Goal: Task Accomplishment & Management: Manage account settings

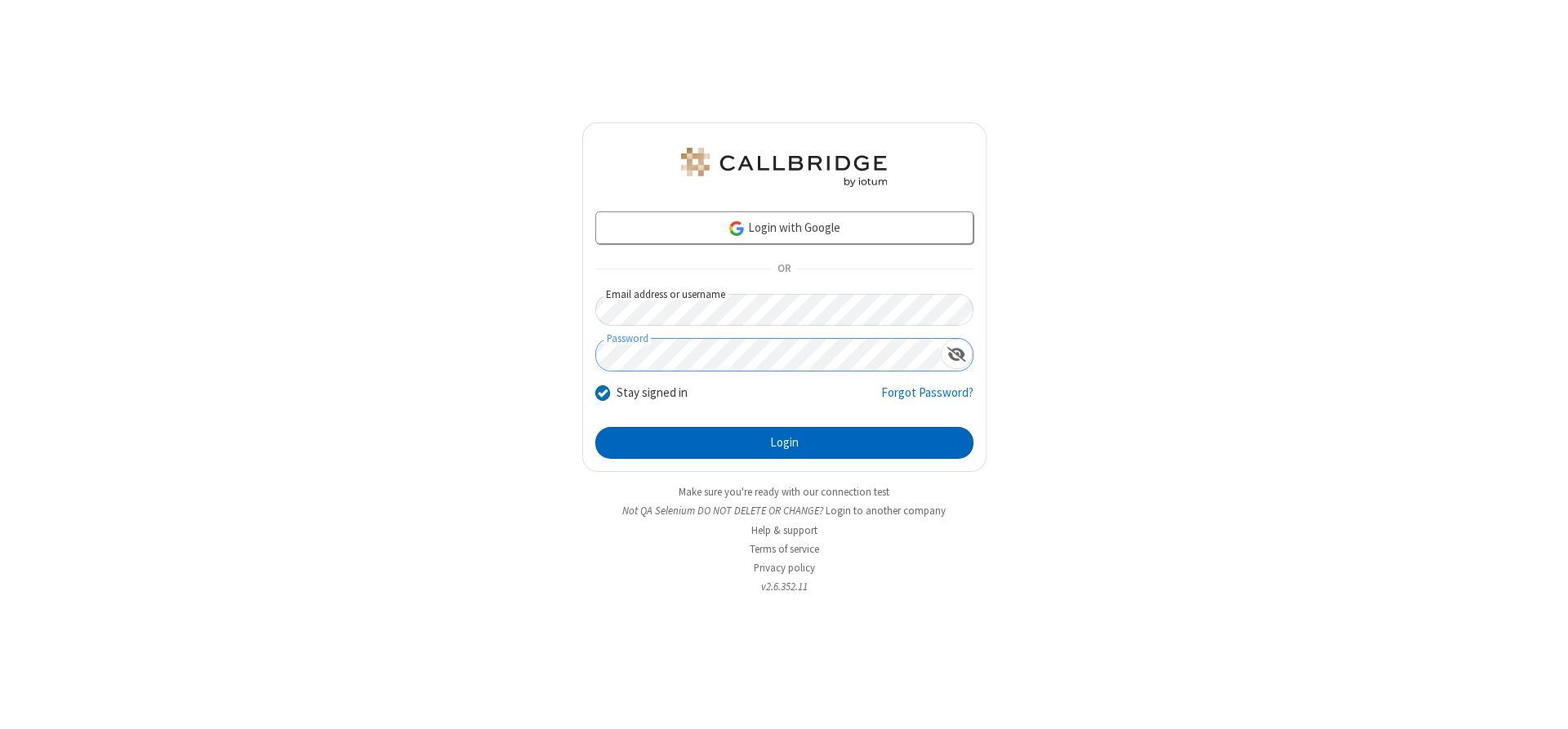
click at [784, 443] on button "Login" at bounding box center [784, 443] width 378 height 33
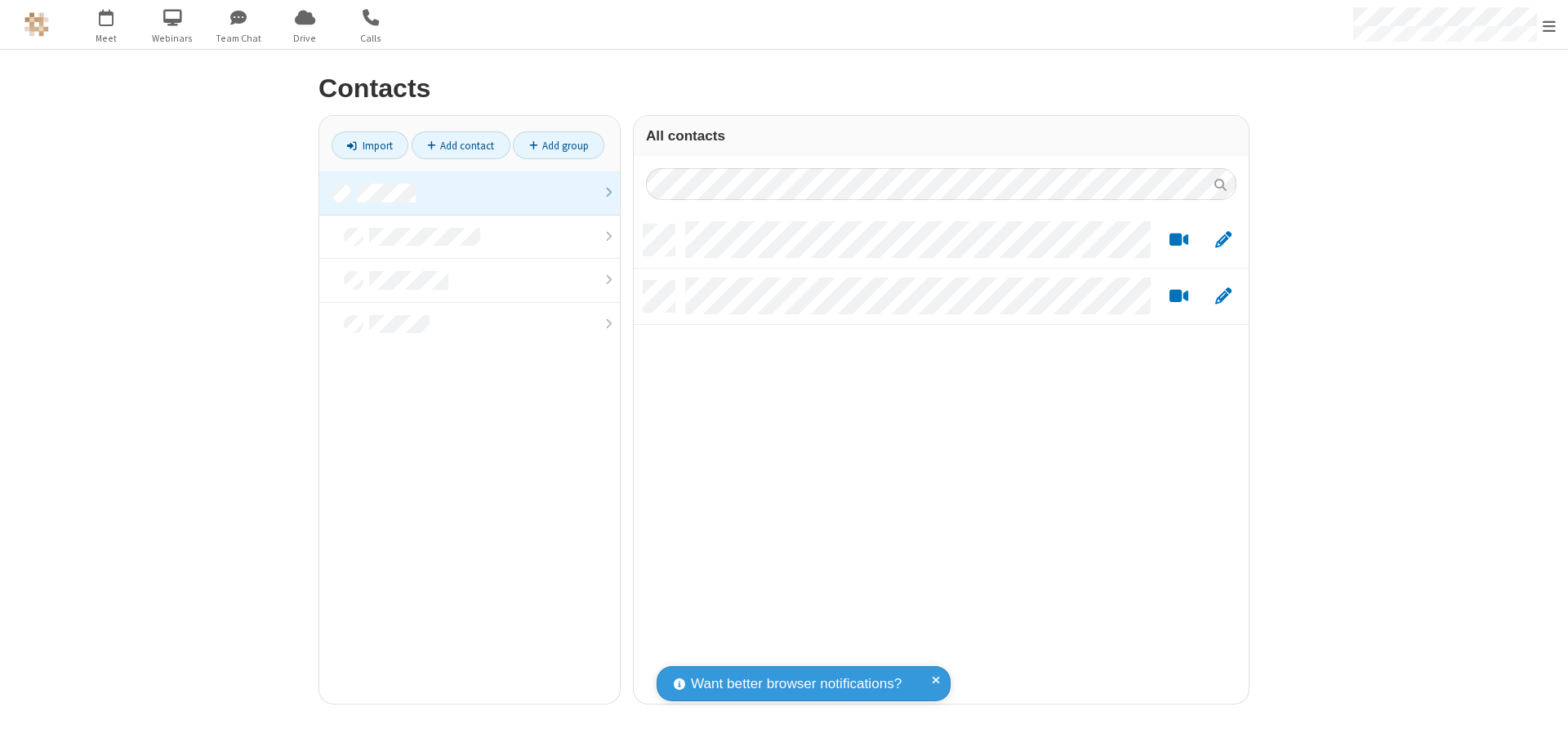
scroll to position [479, 603]
click at [470, 193] on link at bounding box center [469, 193] width 300 height 44
click at [461, 145] on link "Add contact" at bounding box center [462, 145] width 99 height 28
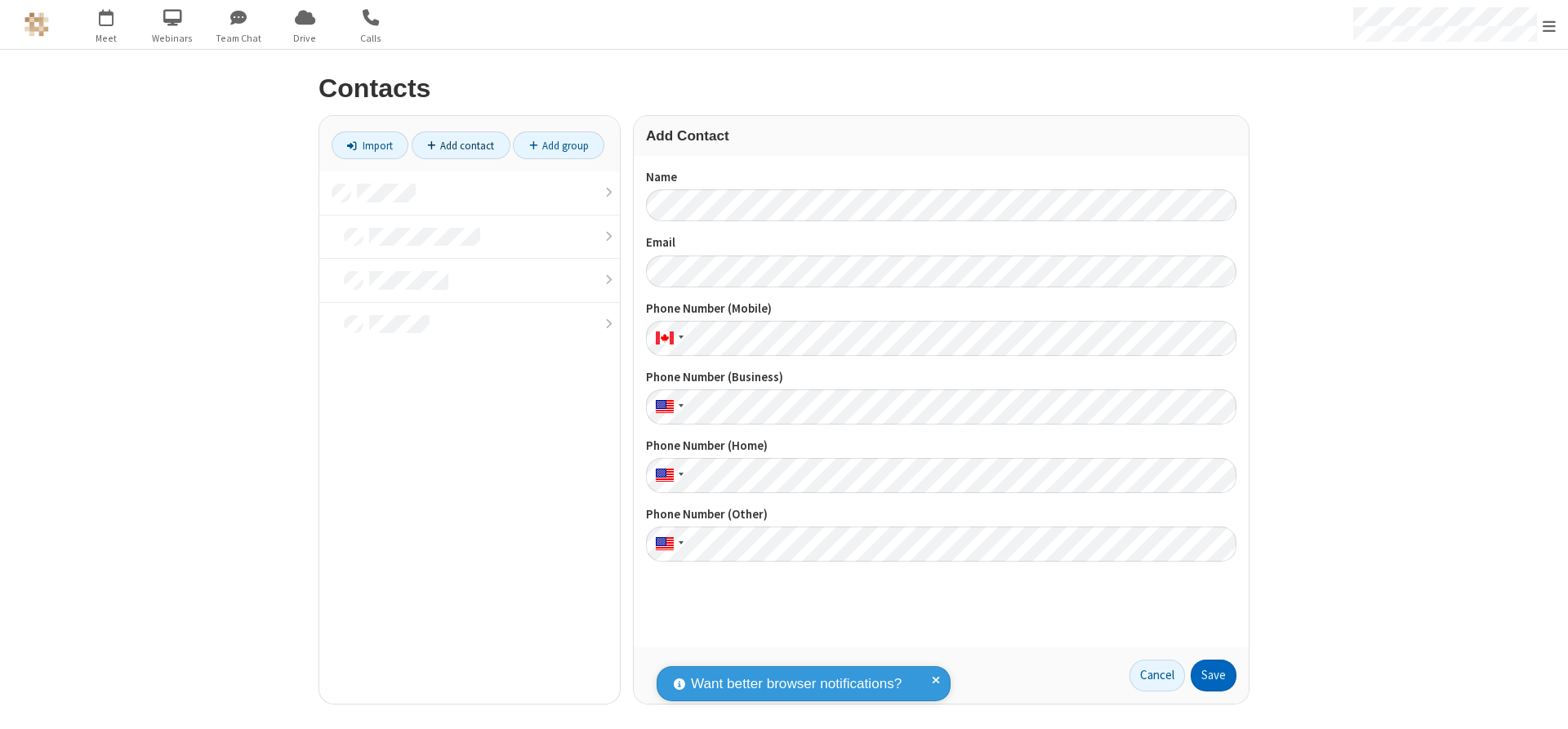
click at [1213, 675] on button "Save" at bounding box center [1213, 676] width 46 height 33
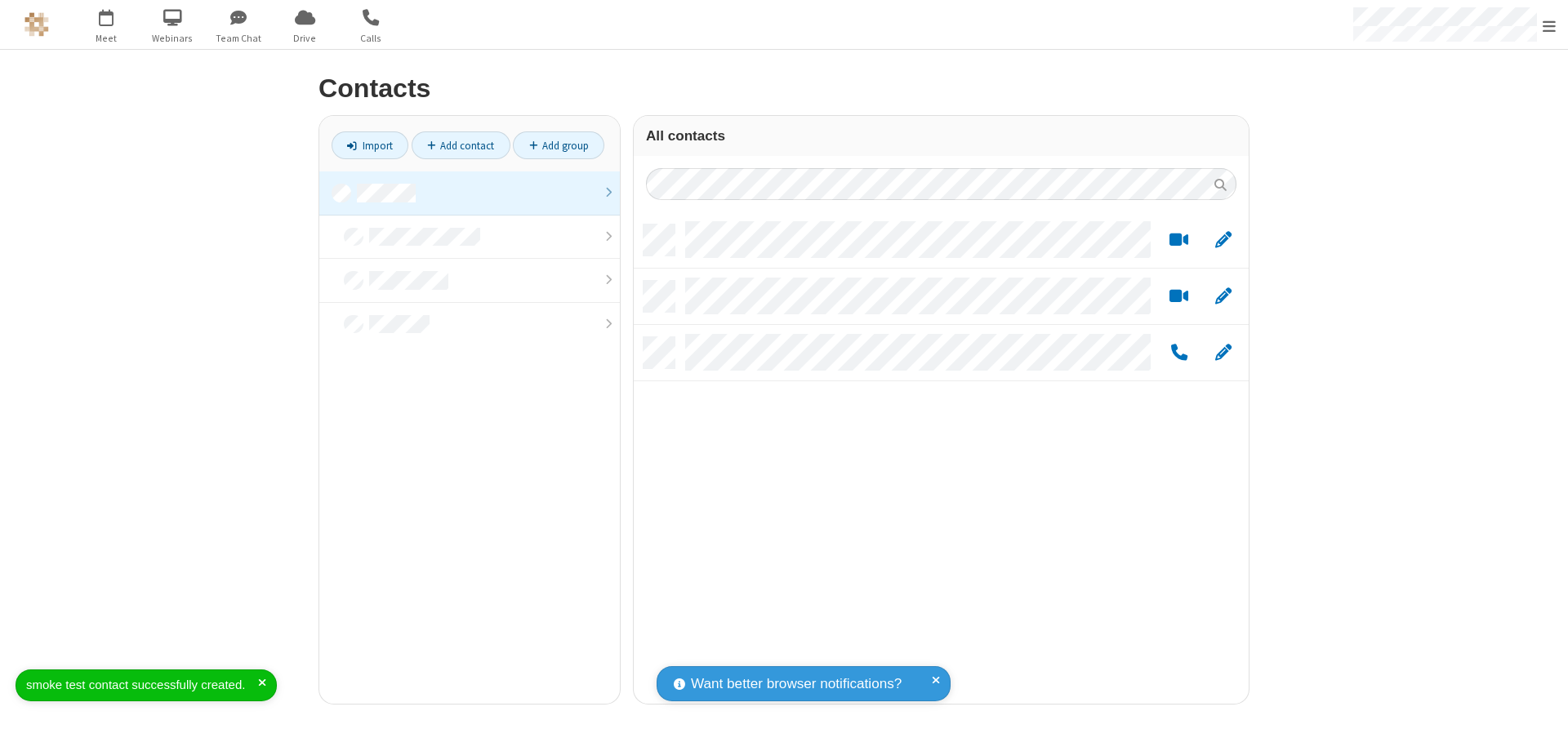
scroll to position [479, 603]
